Goal: Information Seeking & Learning: Learn about a topic

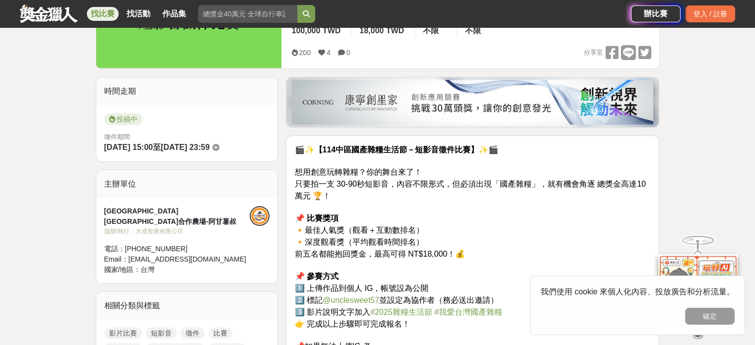
scroll to position [298, 0]
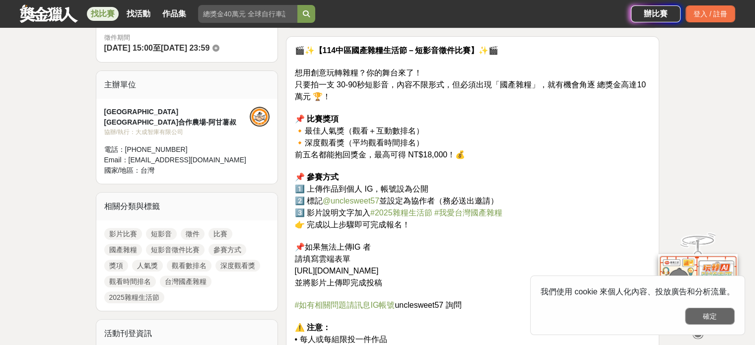
click at [703, 319] on button "確定" at bounding box center [710, 316] width 50 height 17
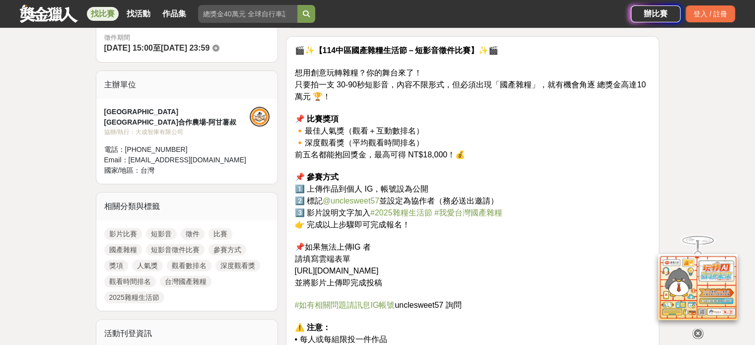
scroll to position [397, 0]
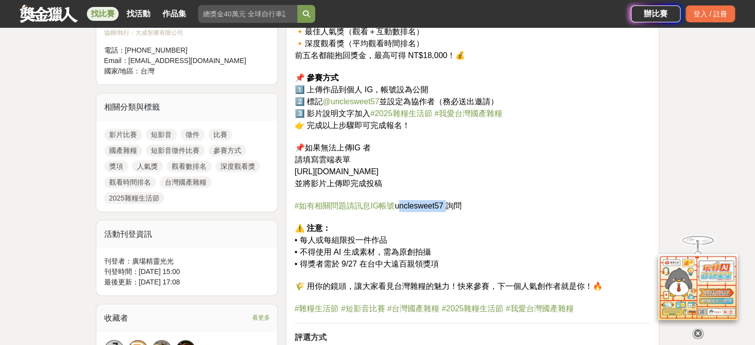
drag, startPoint x: 397, startPoint y: 203, endPoint x: 446, endPoint y: 201, distance: 49.2
click at [446, 201] on span "unclesweet57 詢問" at bounding box center [427, 205] width 66 height 8
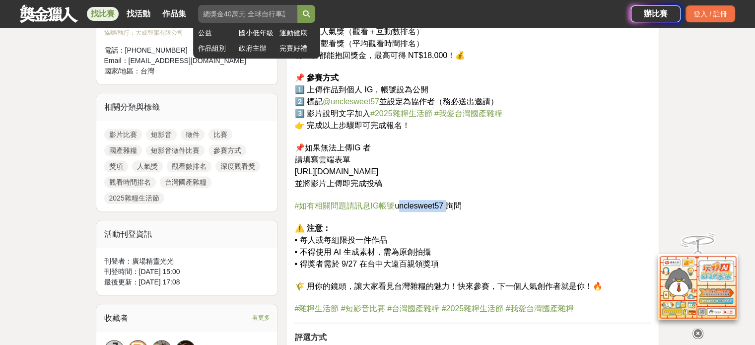
copy span "unclesweet57"
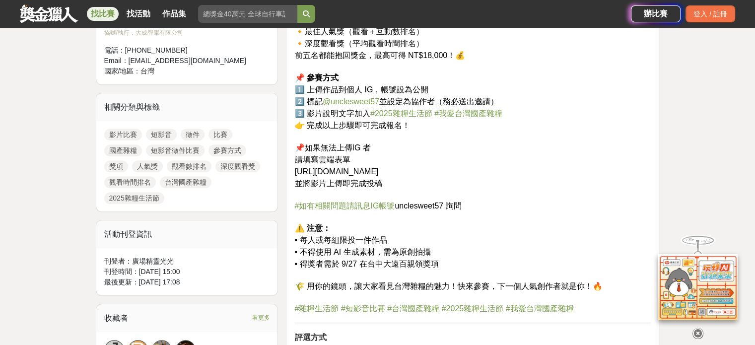
click at [564, 109] on p "🎬✨【114中區國產雜糧生活節－短影音徵件比賽】✨🎬 想用創意玩轉雜糧？你的舞台來了！ 只要拍一支 30-90秒短影音，內容不限形式，但必須出現「國產雜糧」，…" at bounding box center [472, 129] width 356 height 369
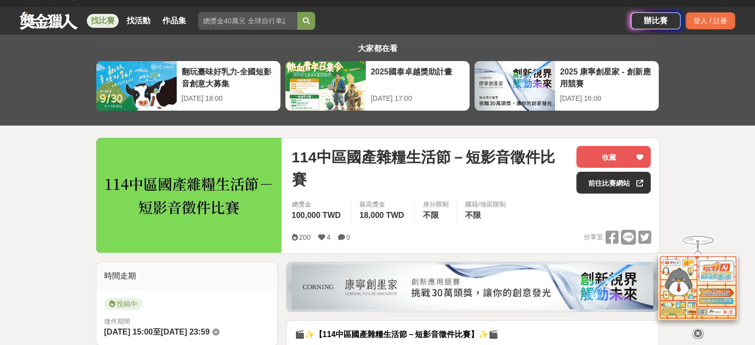
scroll to position [0, 0]
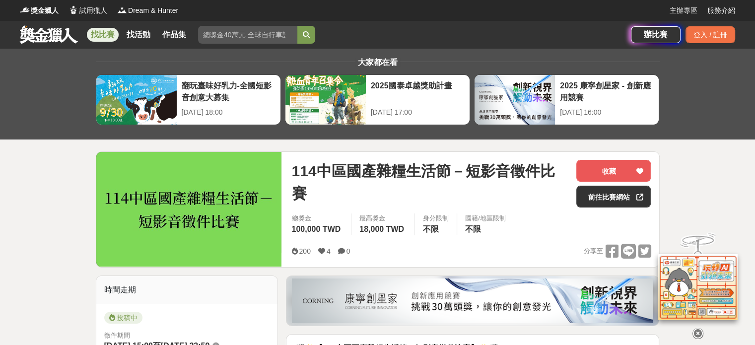
drag, startPoint x: 51, startPoint y: 36, endPoint x: 60, endPoint y: 37, distance: 8.5
click at [51, 36] on link at bounding box center [49, 34] width 60 height 19
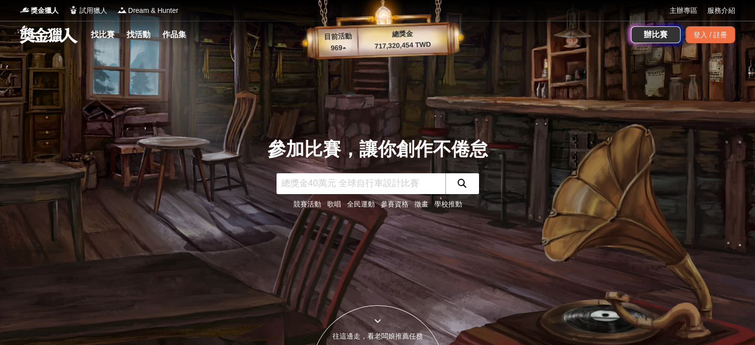
click at [321, 186] on input "text" at bounding box center [360, 183] width 169 height 21
type input "臺灣"
click button "submit" at bounding box center [462, 183] width 34 height 21
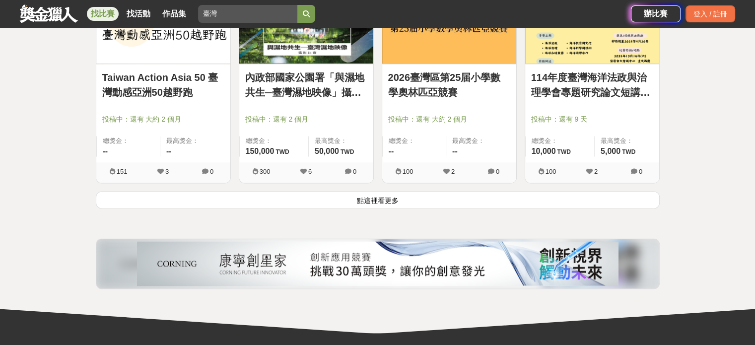
scroll to position [1389, 0]
